Goal: Find specific page/section

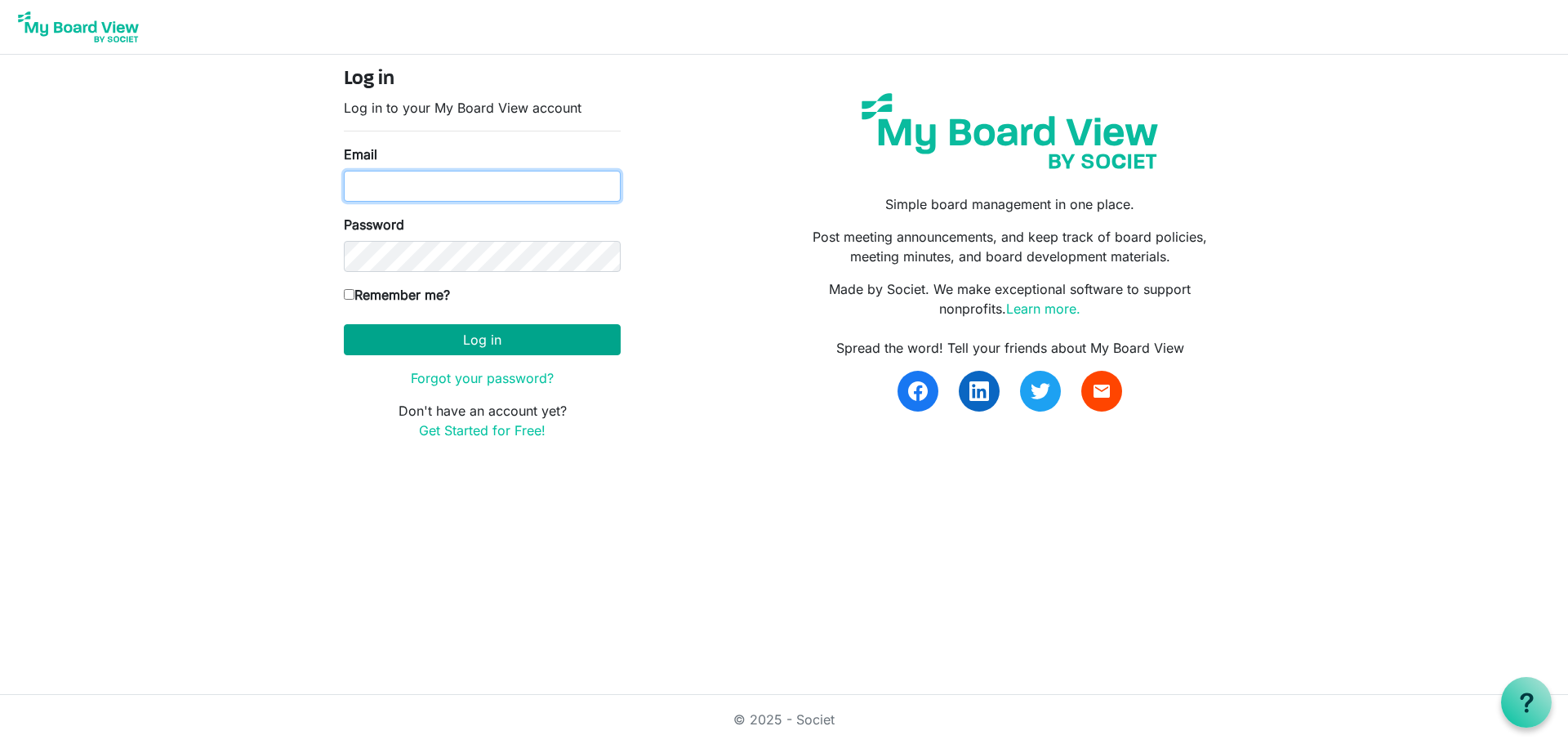
type input "knorwood@hpl.ca"
click at [530, 342] on button "Log in" at bounding box center [482, 340] width 276 height 31
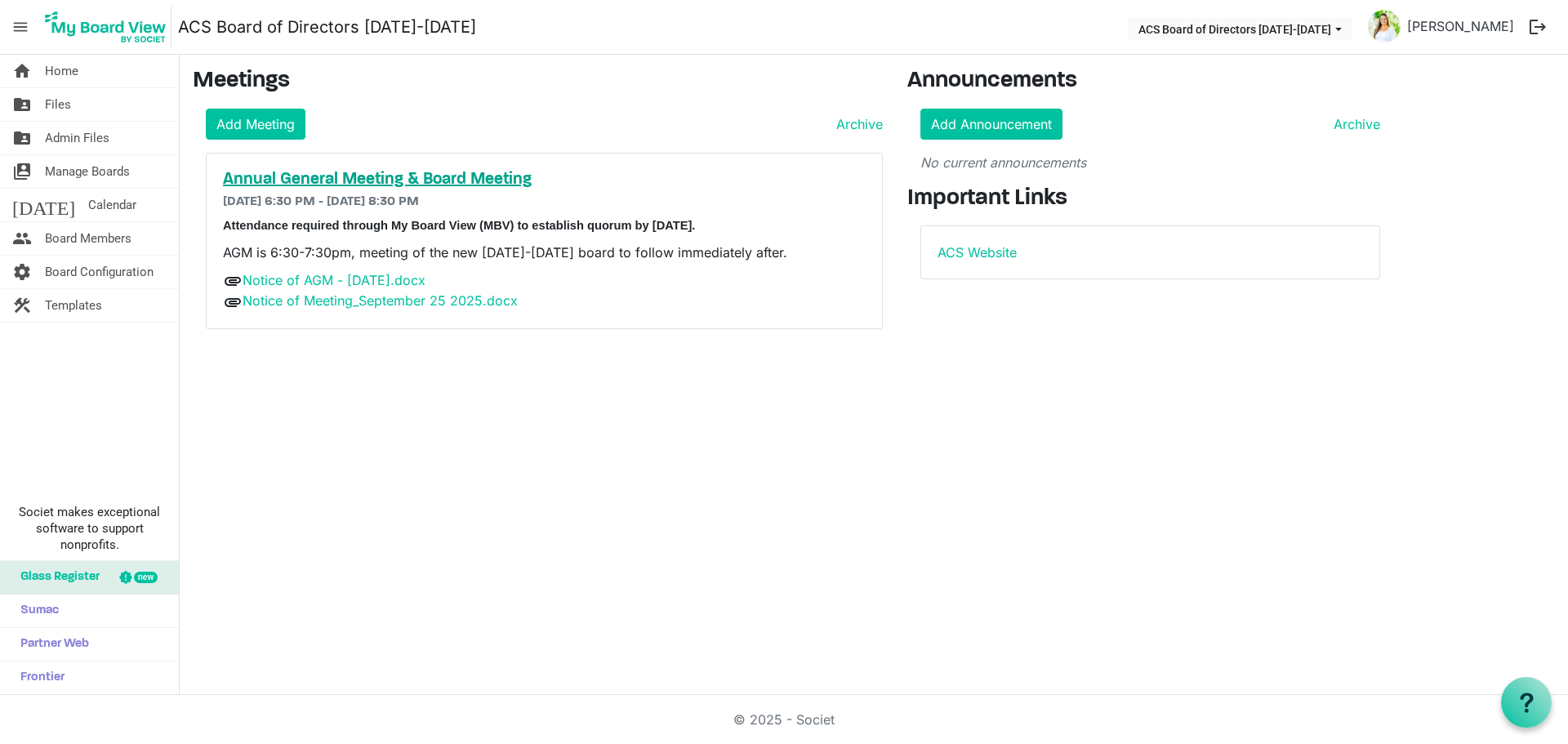
click at [444, 172] on h5 "Annual General Meeting & Board Meeting" at bounding box center [544, 180] width 643 height 20
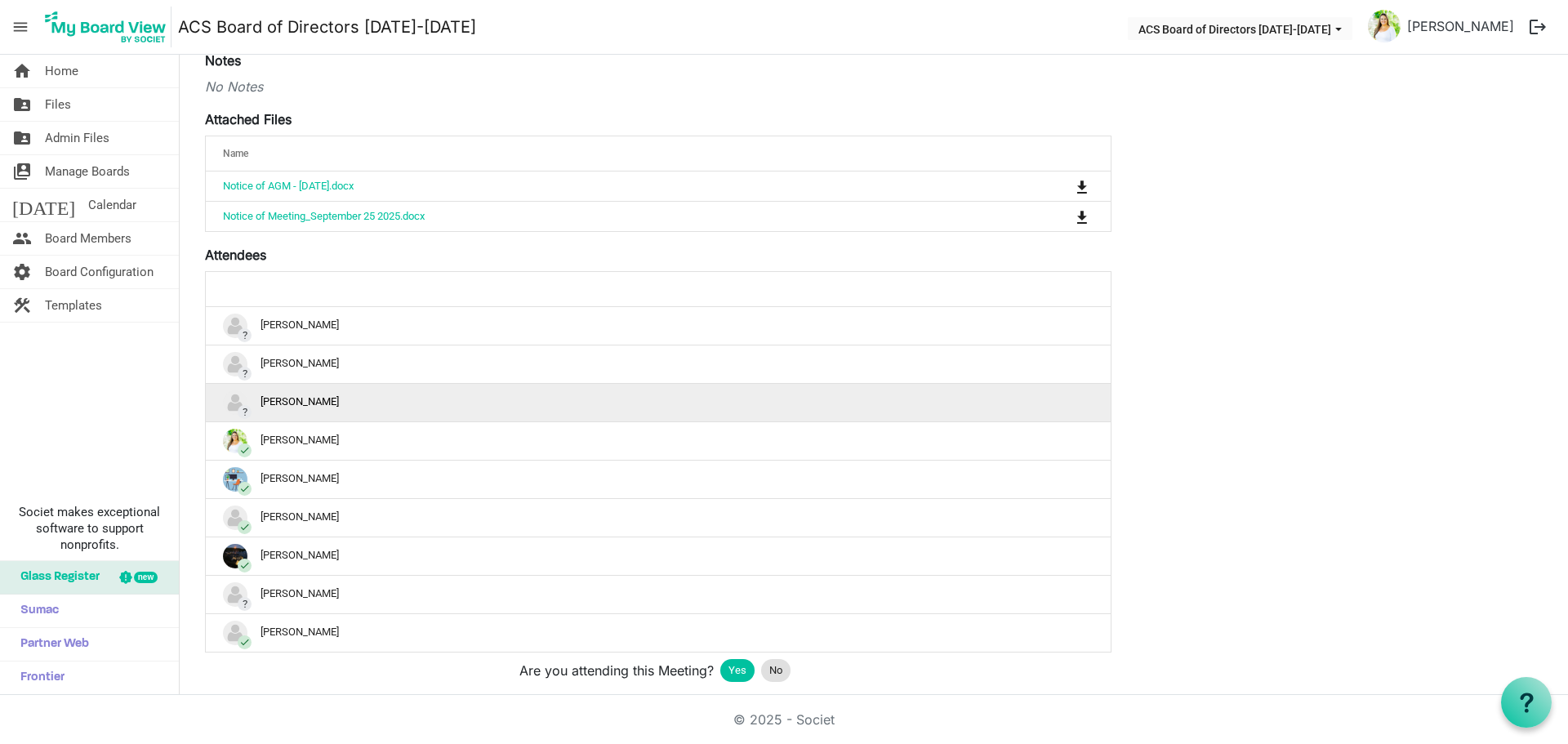
scroll to position [37, 0]
